Goal: Communication & Community: Participate in discussion

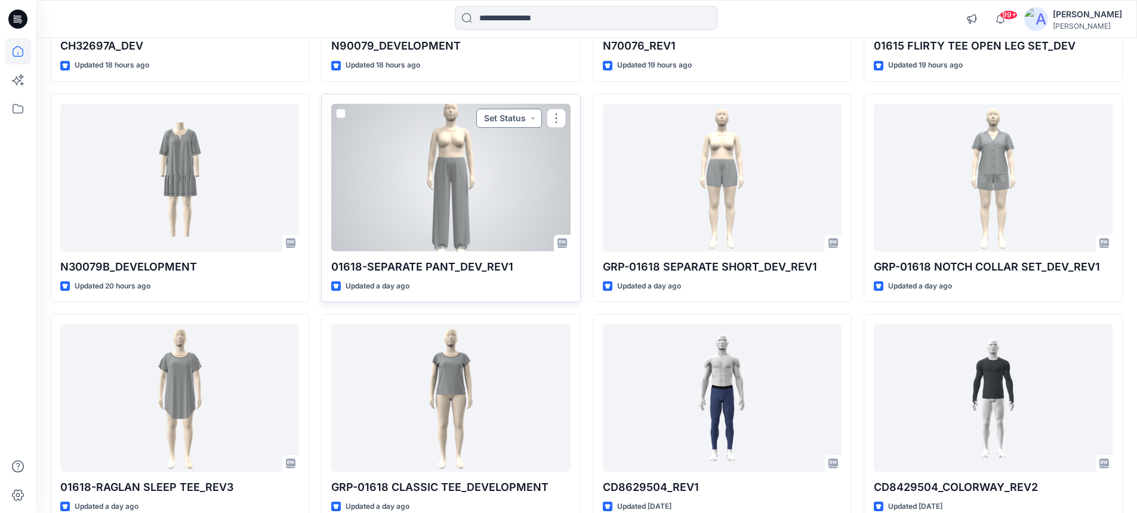
scroll to position [537, 0]
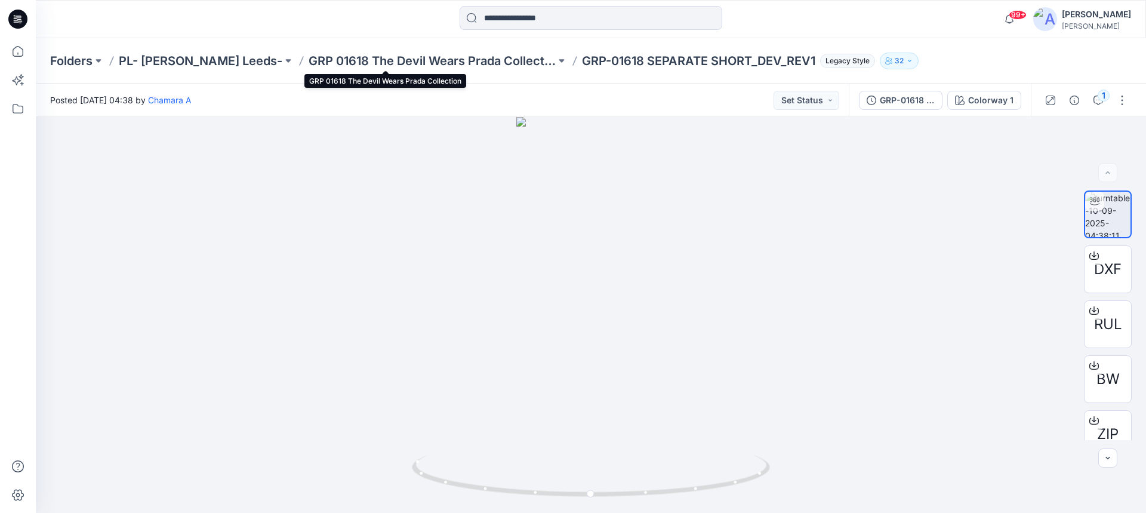
click at [353, 59] on p "GRP 01618 The Devil Wears Prada Collection" at bounding box center [431, 61] width 247 height 17
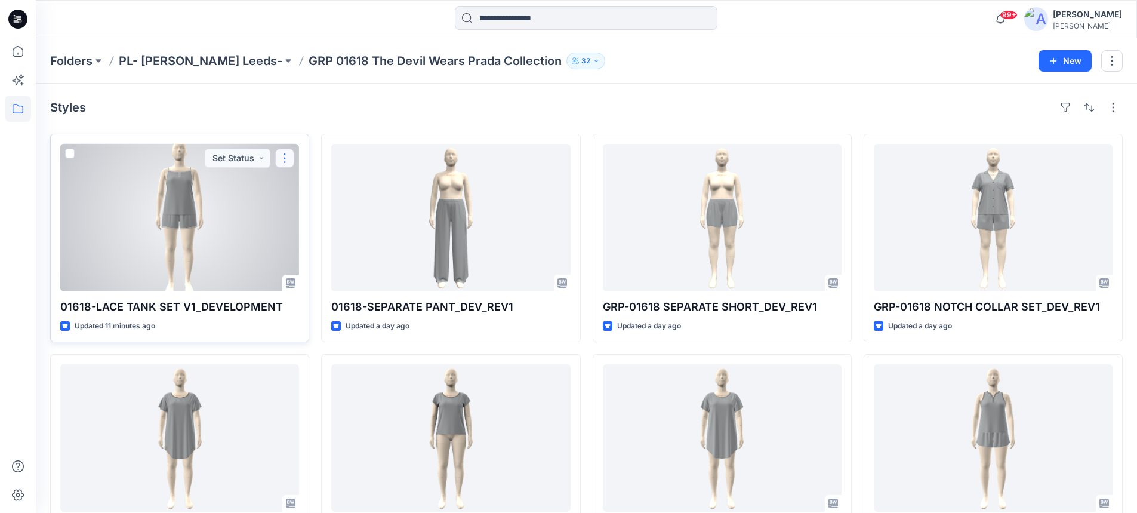
click at [285, 160] on button "button" at bounding box center [284, 158] width 19 height 19
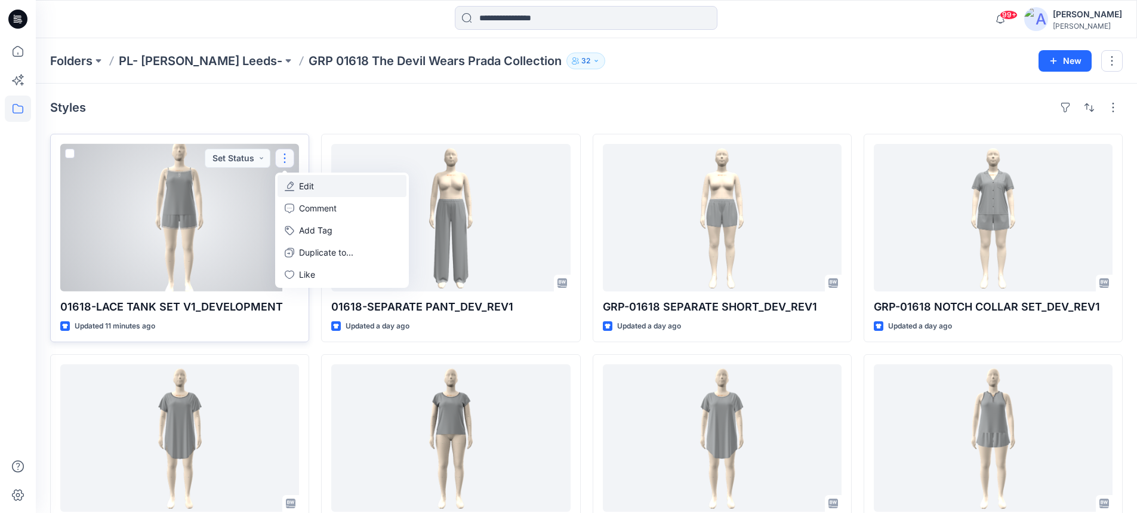
click at [304, 184] on p "Edit" at bounding box center [306, 186] width 15 height 13
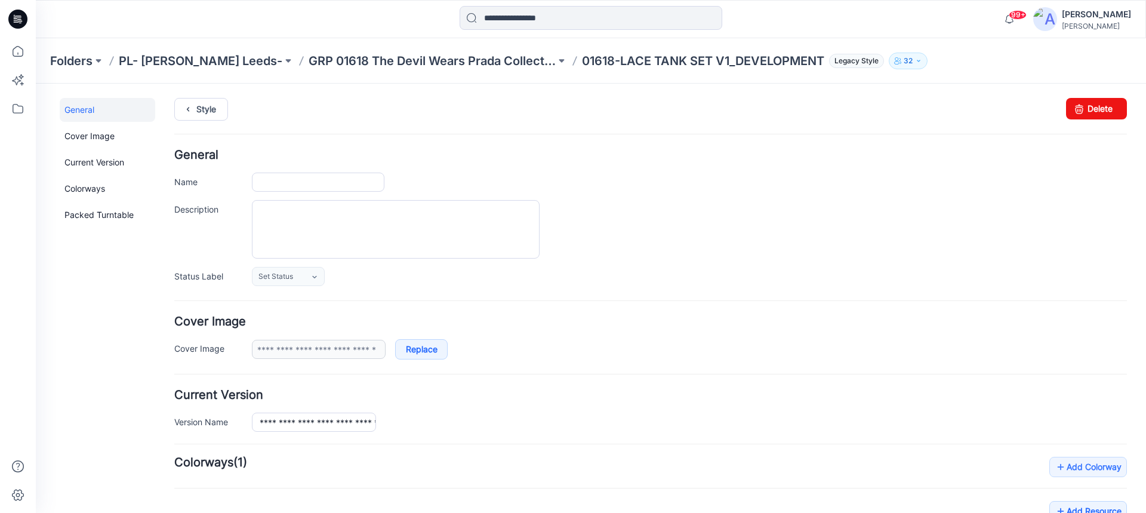
type input "**********"
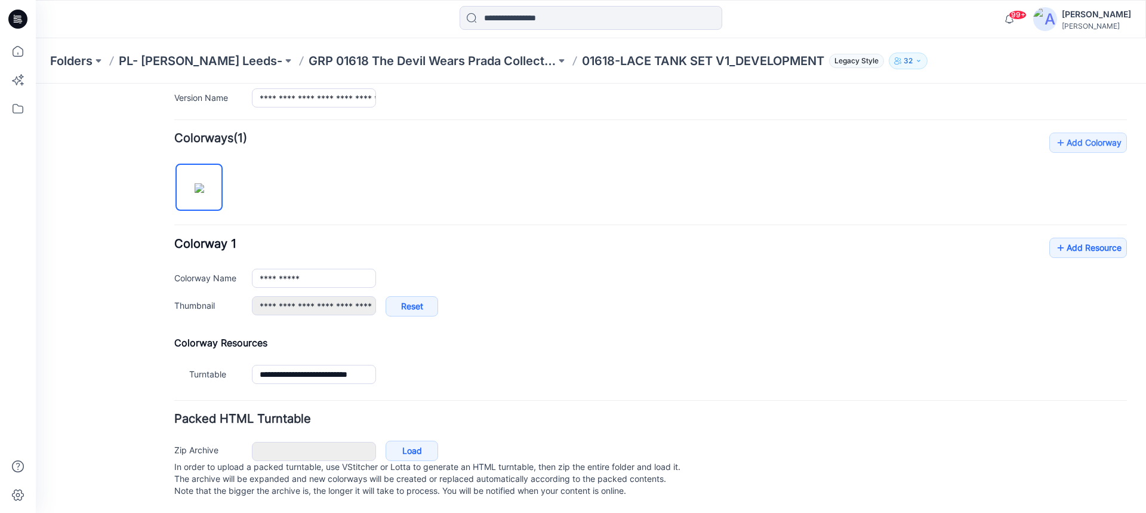
scroll to position [336, 0]
click at [1066, 239] on link "Add Resource" at bounding box center [1088, 247] width 78 height 20
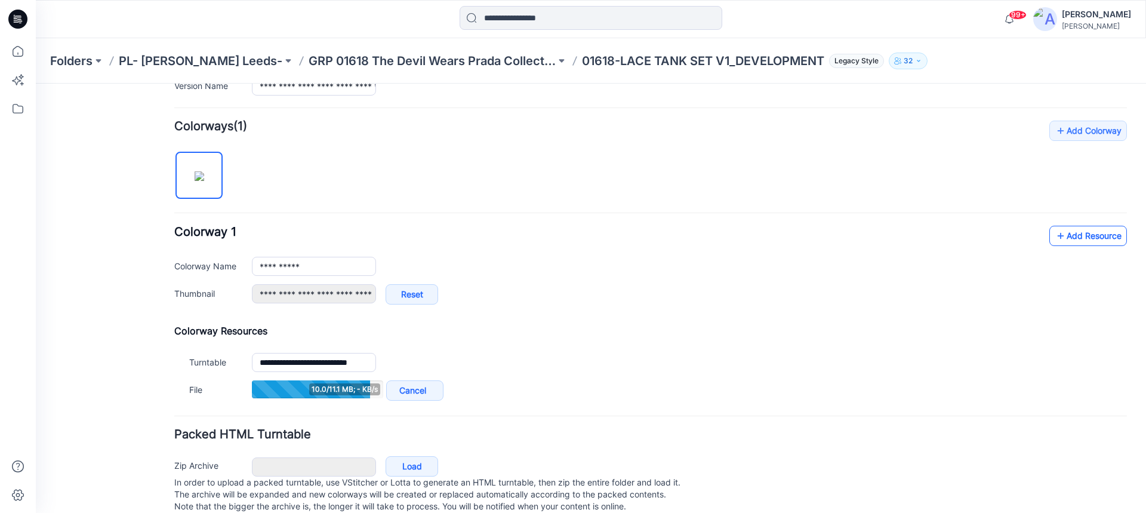
click at [1049, 242] on link "Add Resource" at bounding box center [1088, 236] width 78 height 20
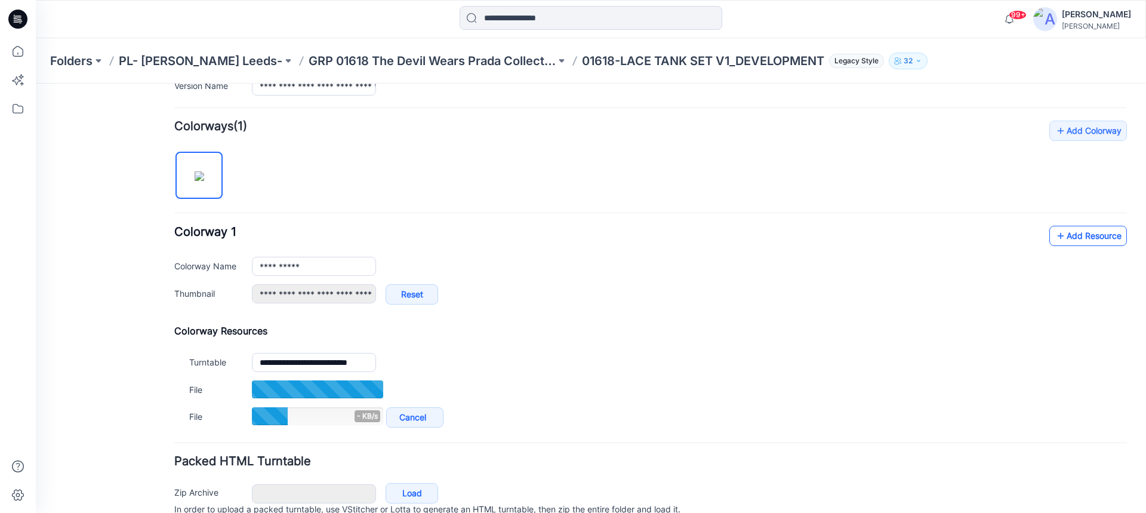
click at [1070, 233] on link "Add Resource" at bounding box center [1088, 236] width 78 height 20
click at [1088, 239] on link "Add Resource" at bounding box center [1088, 236] width 78 height 20
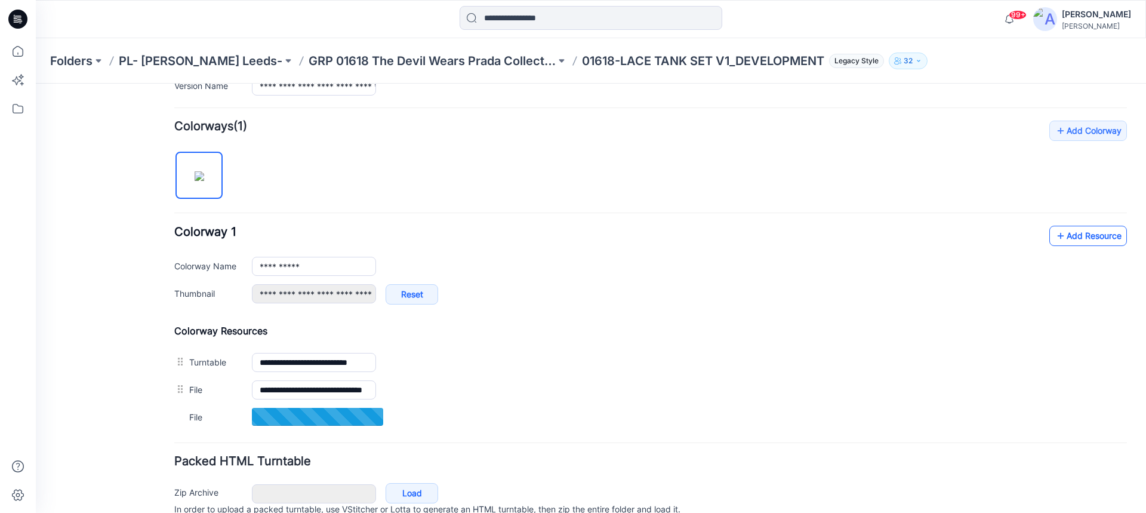
click at [1069, 235] on link "Add Resource" at bounding box center [1088, 236] width 78 height 20
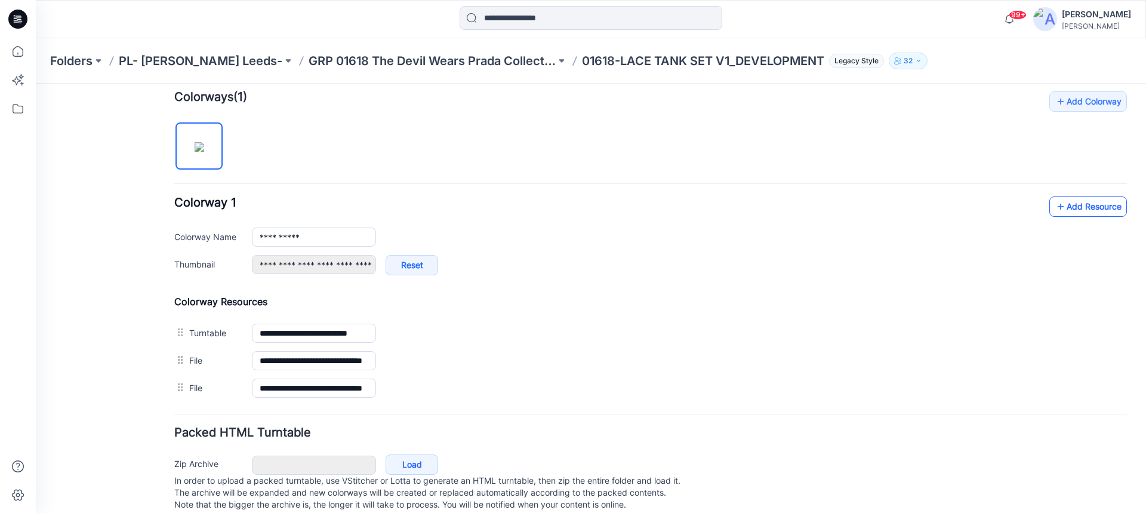
scroll to position [391, 0]
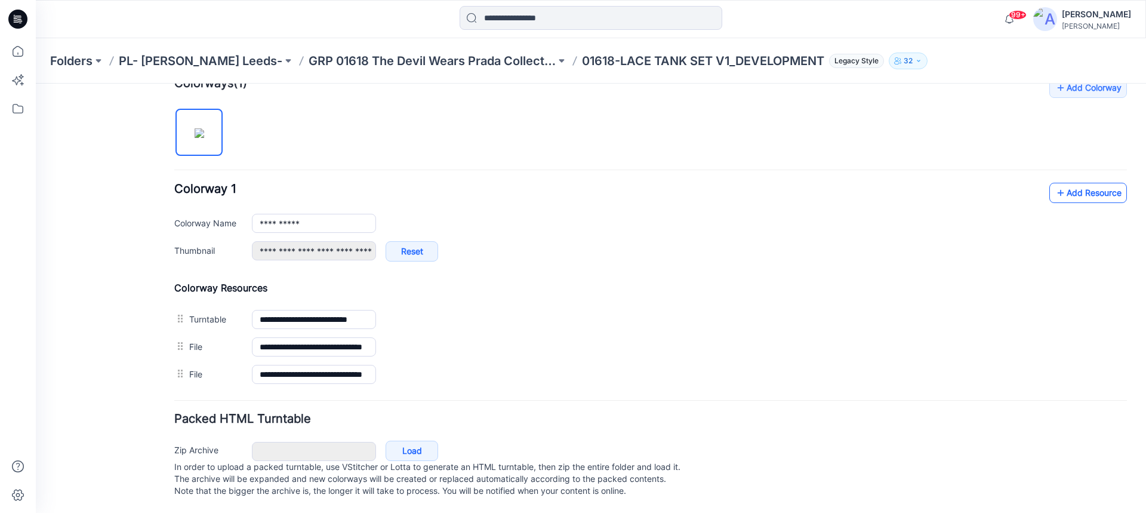
click at [1054, 186] on icon at bounding box center [1060, 192] width 12 height 19
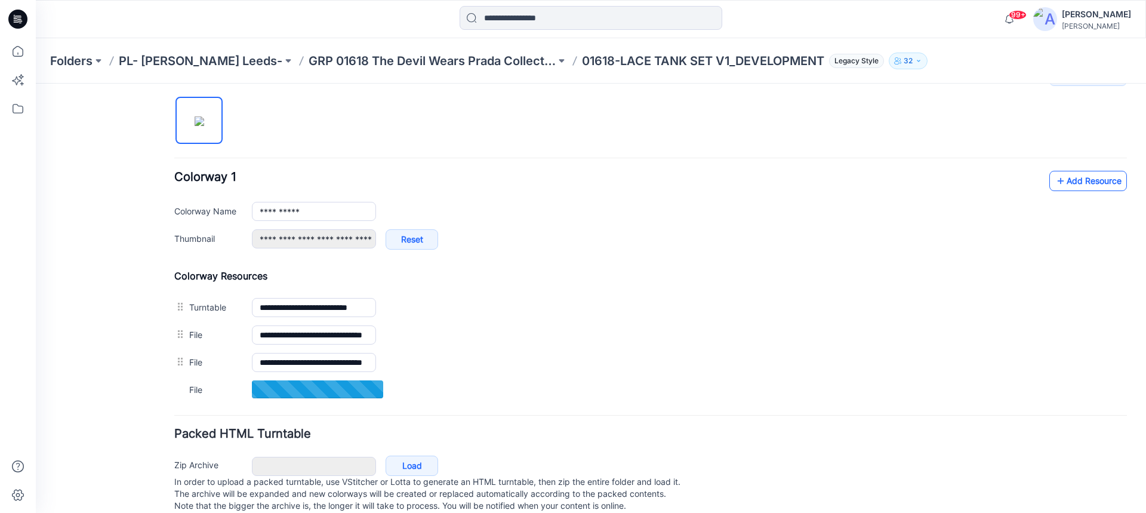
click at [1059, 180] on link "Add Resource" at bounding box center [1088, 181] width 78 height 20
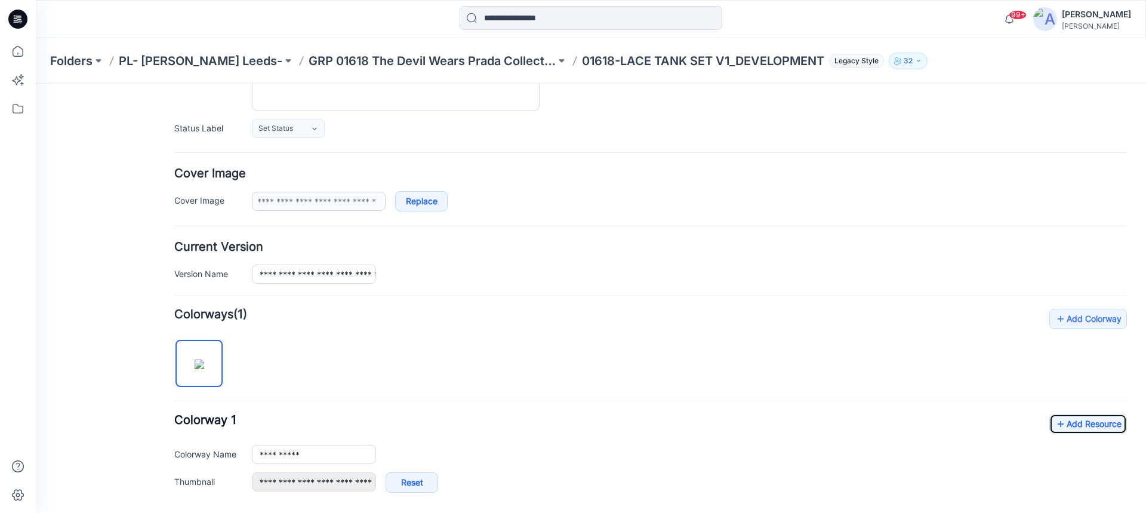
scroll to position [147, 0]
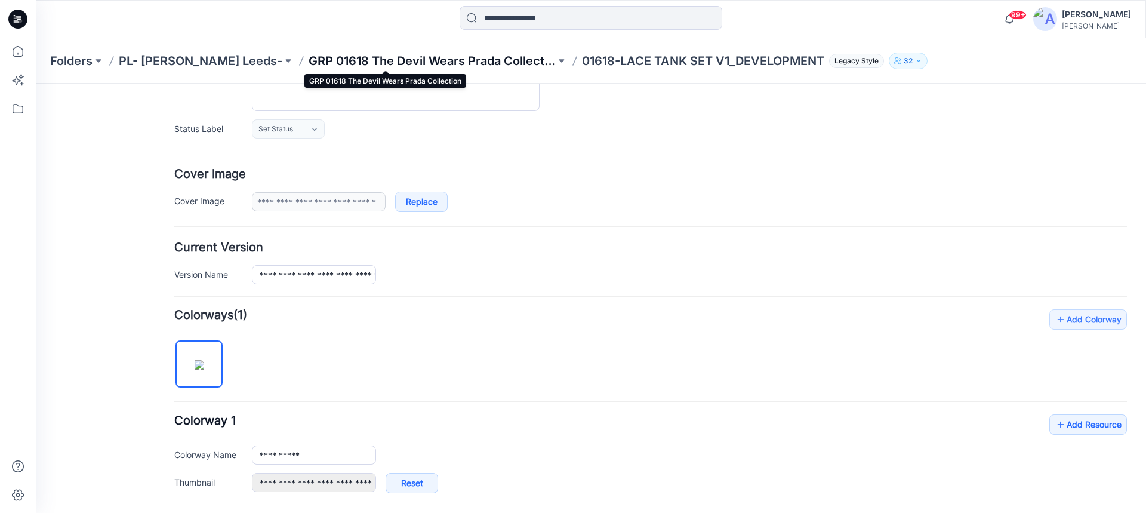
click at [397, 60] on p "GRP 01618 The Devil Wears Prada Collection" at bounding box center [431, 61] width 247 height 17
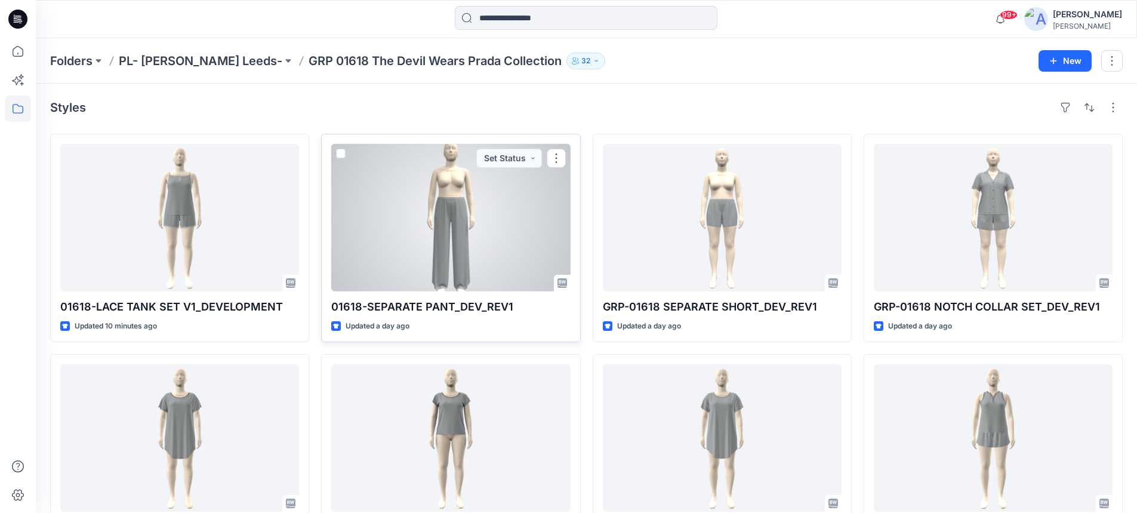
click at [431, 248] on div at bounding box center [450, 217] width 239 height 147
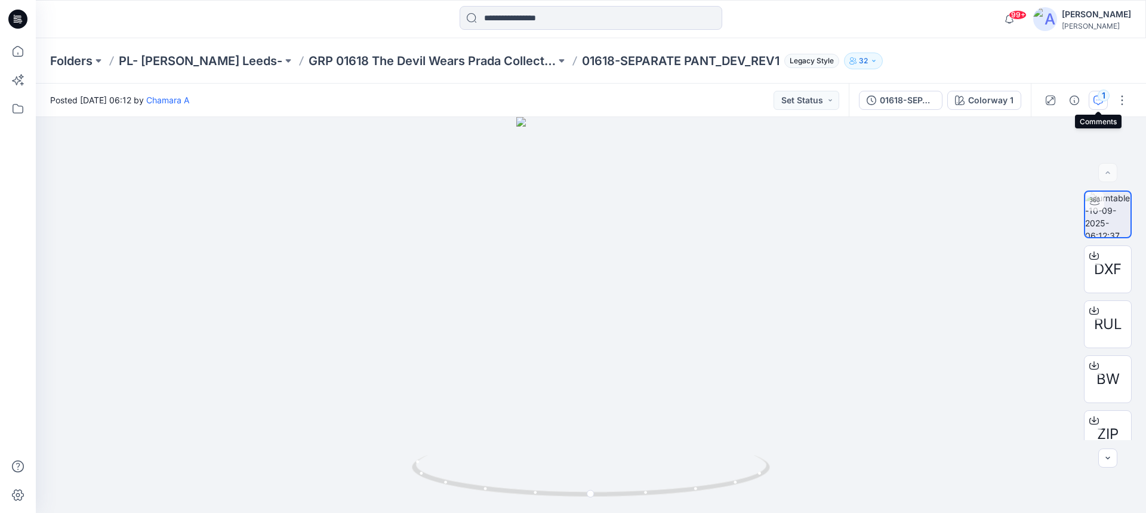
click at [1104, 98] on div "1" at bounding box center [1103, 96] width 12 height 12
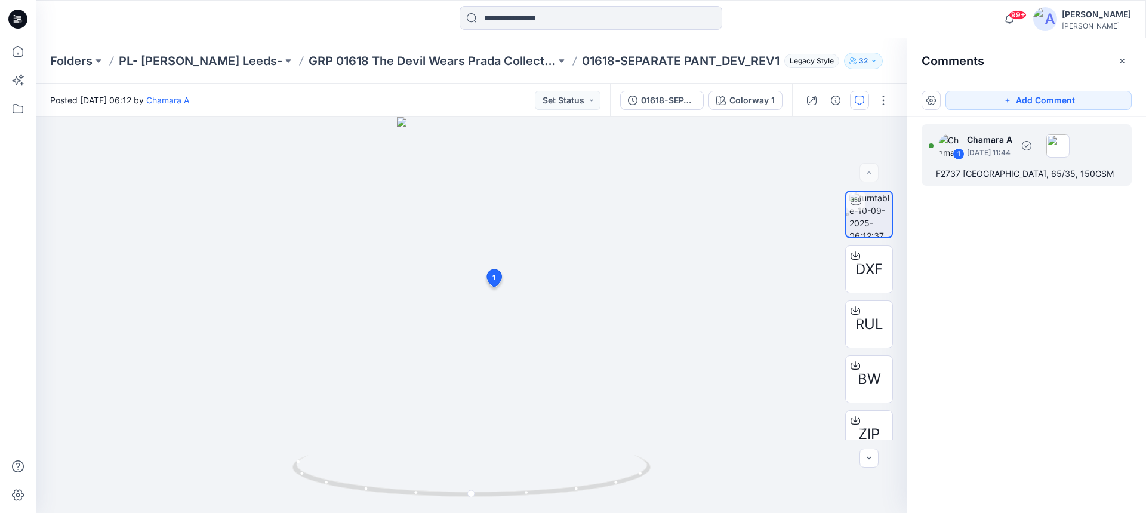
click at [946, 175] on div "F2737 [GEOGRAPHIC_DATA], 65/35, 150GSM" at bounding box center [1026, 173] width 181 height 14
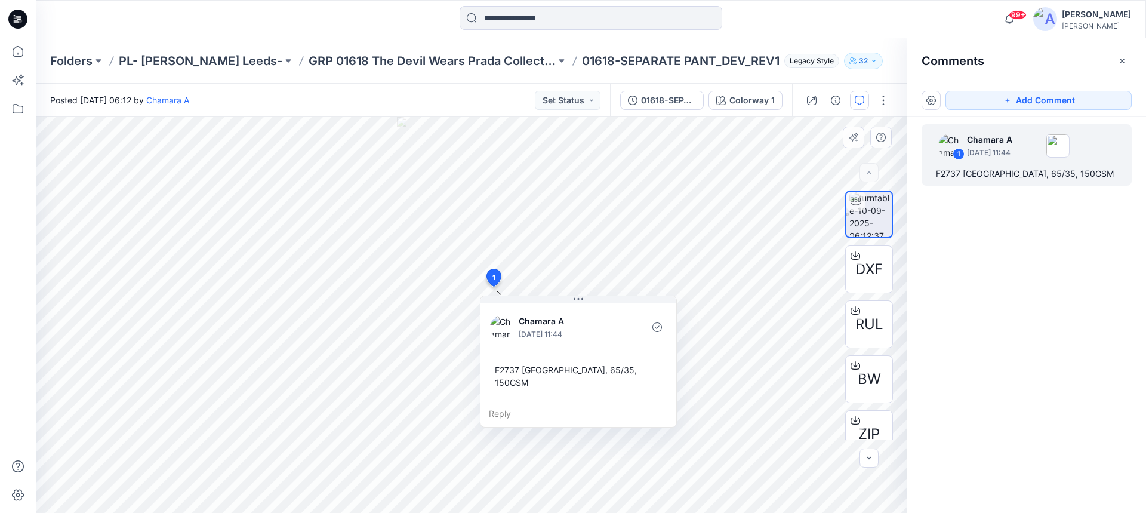
click at [495, 370] on div "F2737 [GEOGRAPHIC_DATA], 65/35, 150GSM" at bounding box center [578, 376] width 177 height 35
drag, startPoint x: 495, startPoint y: 370, endPoint x: 553, endPoint y: 390, distance: 61.3
click at [553, 390] on div "F2737 [GEOGRAPHIC_DATA], 65/35, 150GSM" at bounding box center [578, 376] width 177 height 35
copy div "F2737 [GEOGRAPHIC_DATA], 65/35, 150GSM"
click at [323, 57] on p "GRP 01618 The Devil Wears Prada Collection" at bounding box center [431, 61] width 247 height 17
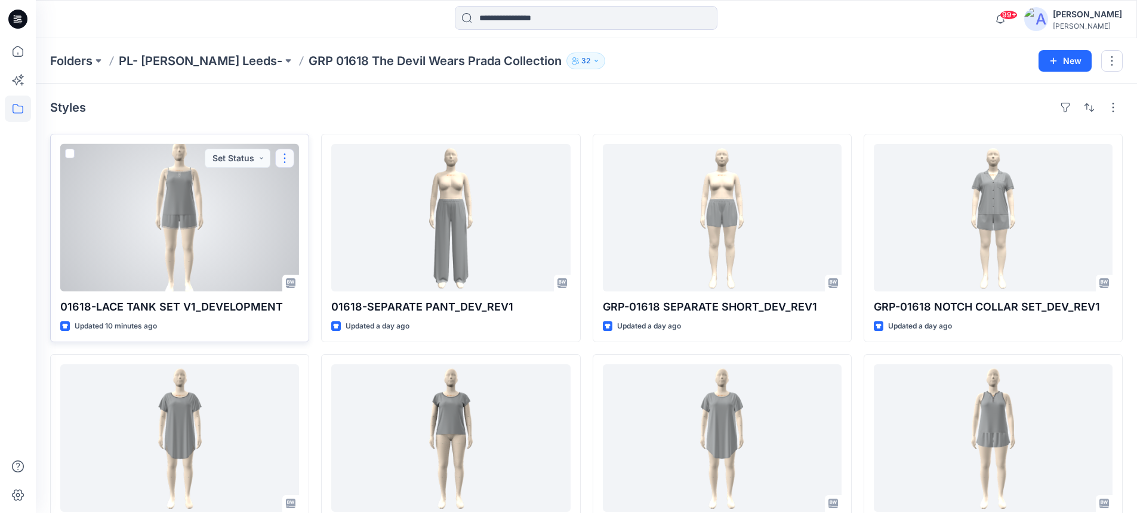
click at [282, 158] on button "button" at bounding box center [284, 158] width 19 height 19
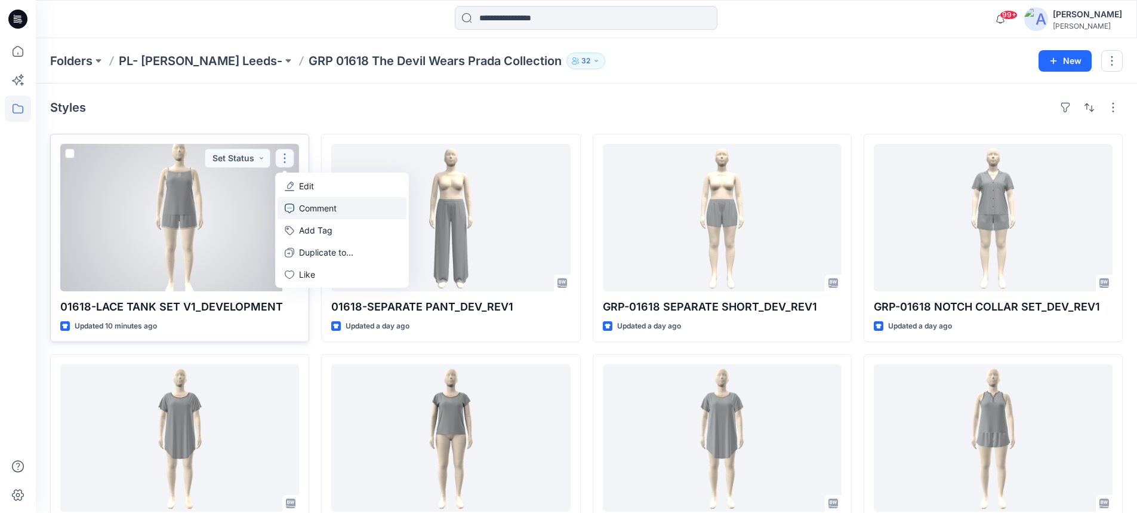
click at [312, 208] on p "Comment" at bounding box center [318, 208] width 38 height 13
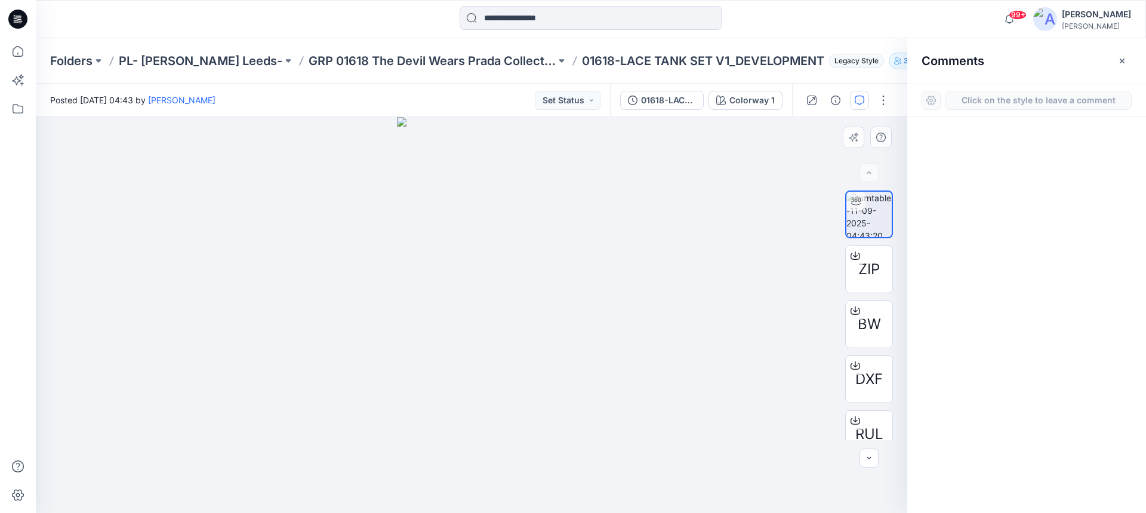
click at [479, 258] on div "1" at bounding box center [471, 315] width 871 height 396
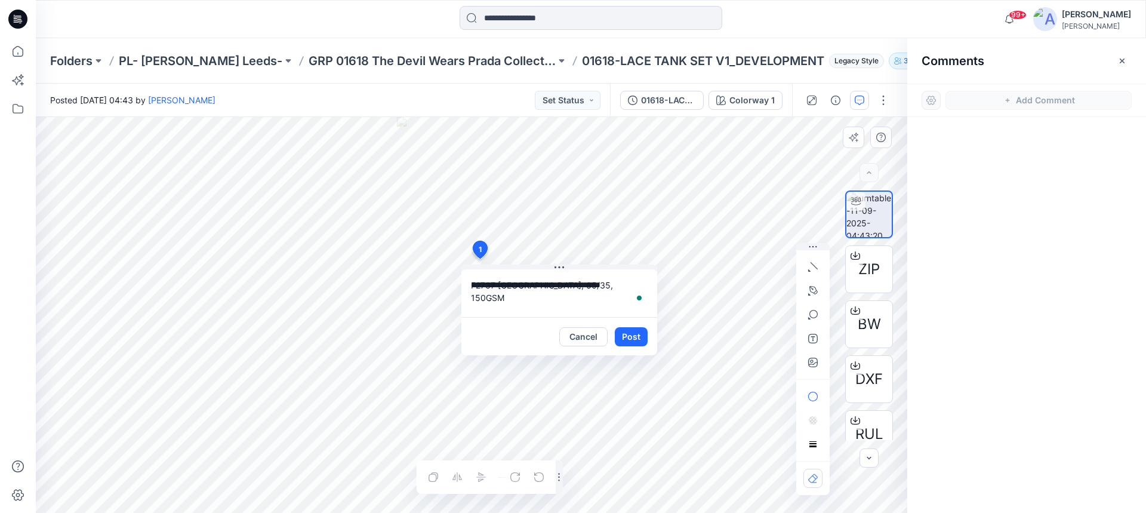
click at [471, 282] on textarea "**********" at bounding box center [559, 293] width 196 height 48
type textarea "**********"
click at [627, 334] on button "Post" at bounding box center [631, 336] width 33 height 19
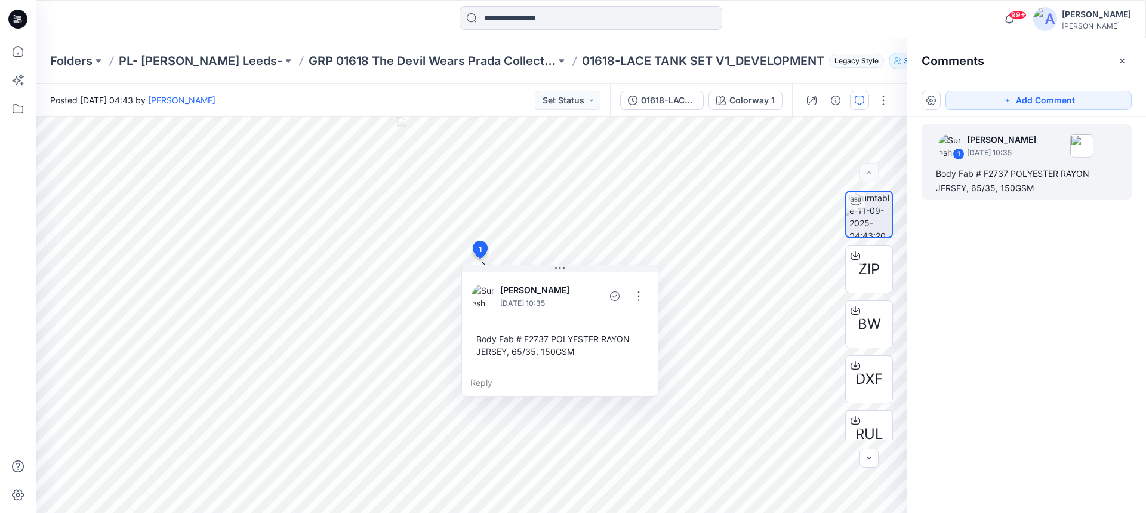
click at [998, 277] on div "1 [PERSON_NAME] [DATE] 10:35 Body Fab # F2737 POLYESTER RAYON JERSEY, 65/35, 15…" at bounding box center [1026, 292] width 239 height 351
